Goal: Information Seeking & Learning: Learn about a topic

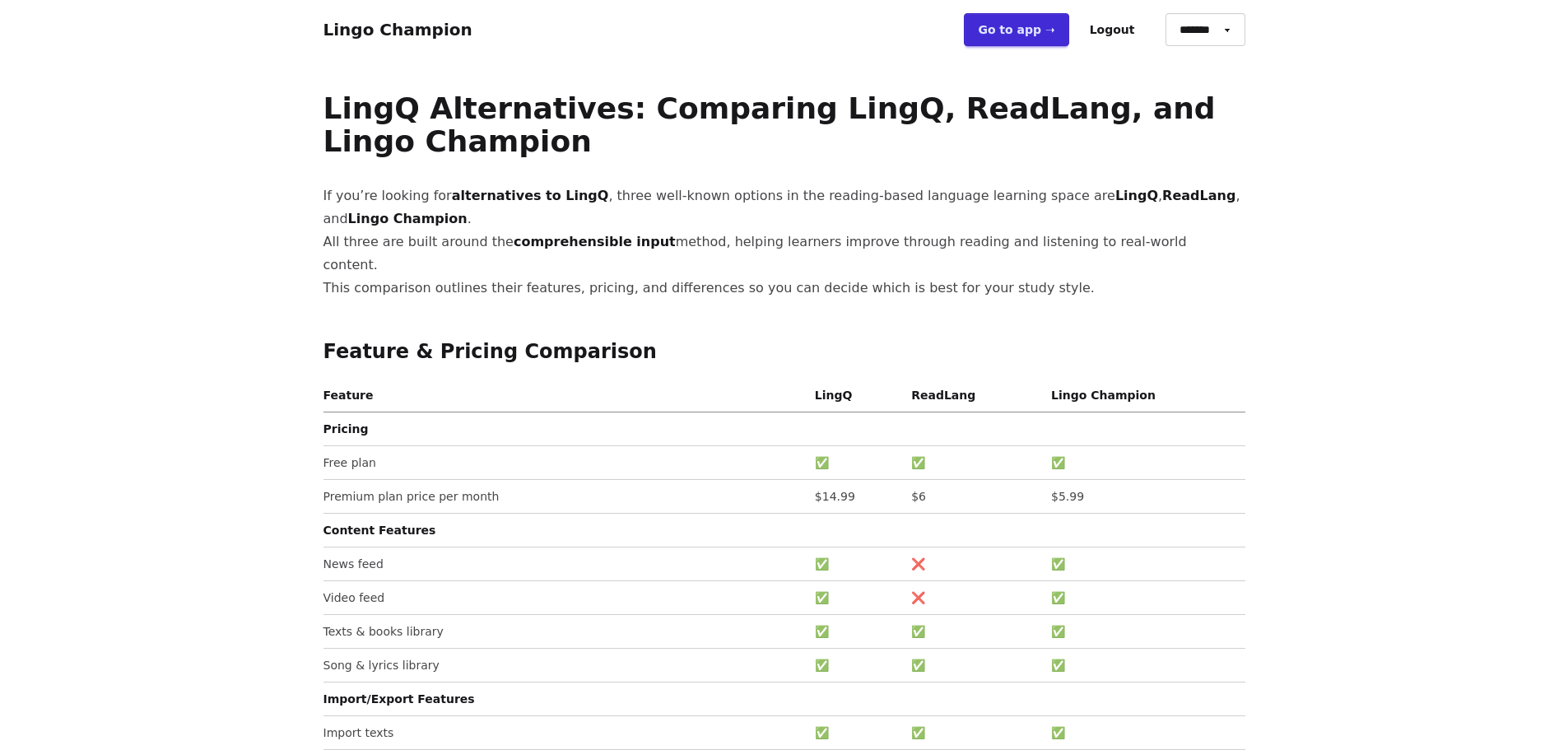
click at [394, 36] on link "Lingo Champion" at bounding box center [398, 30] width 149 height 20
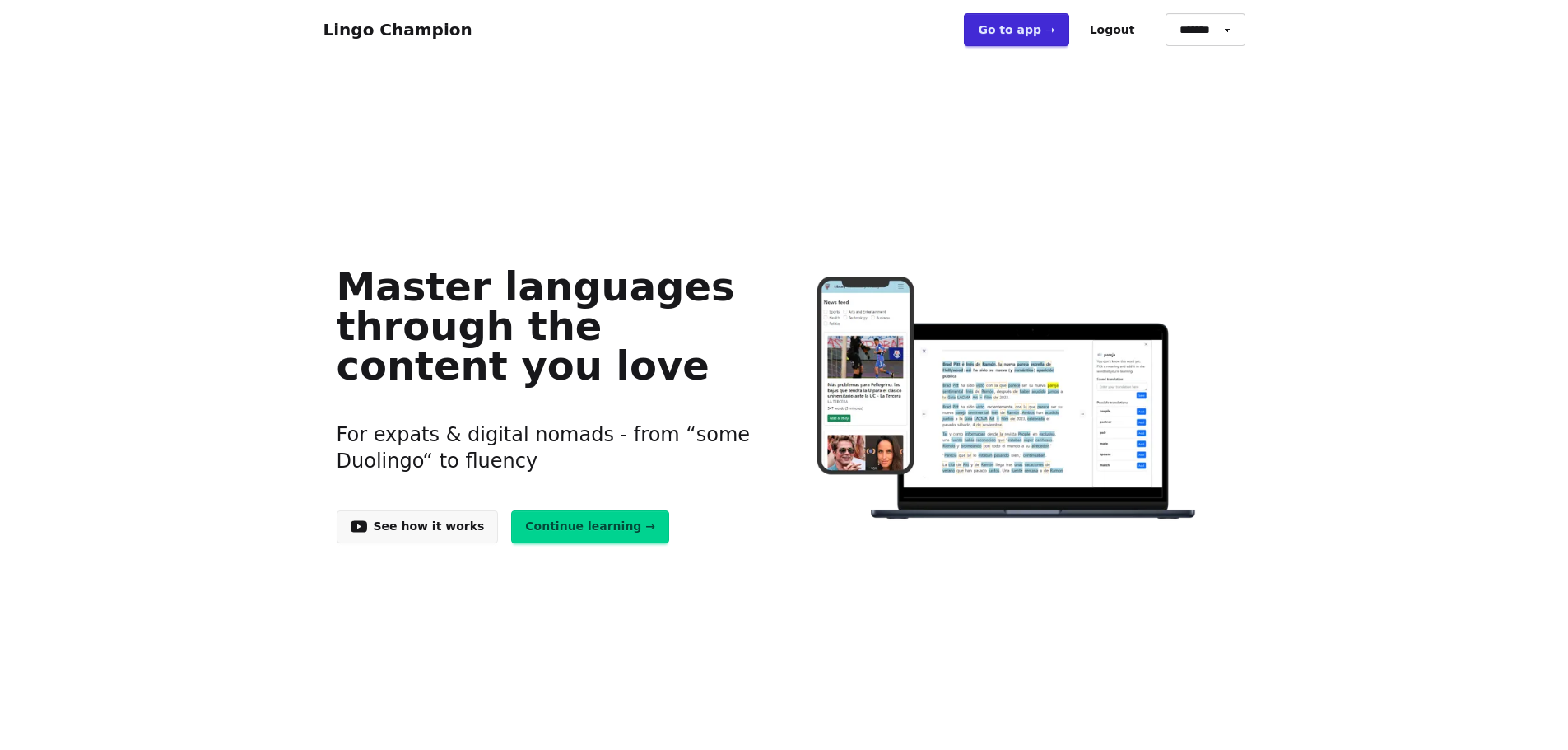
click at [1047, 34] on link "Go to app ➝" at bounding box center [1016, 30] width 104 height 33
